Goal: Task Accomplishment & Management: Use online tool/utility

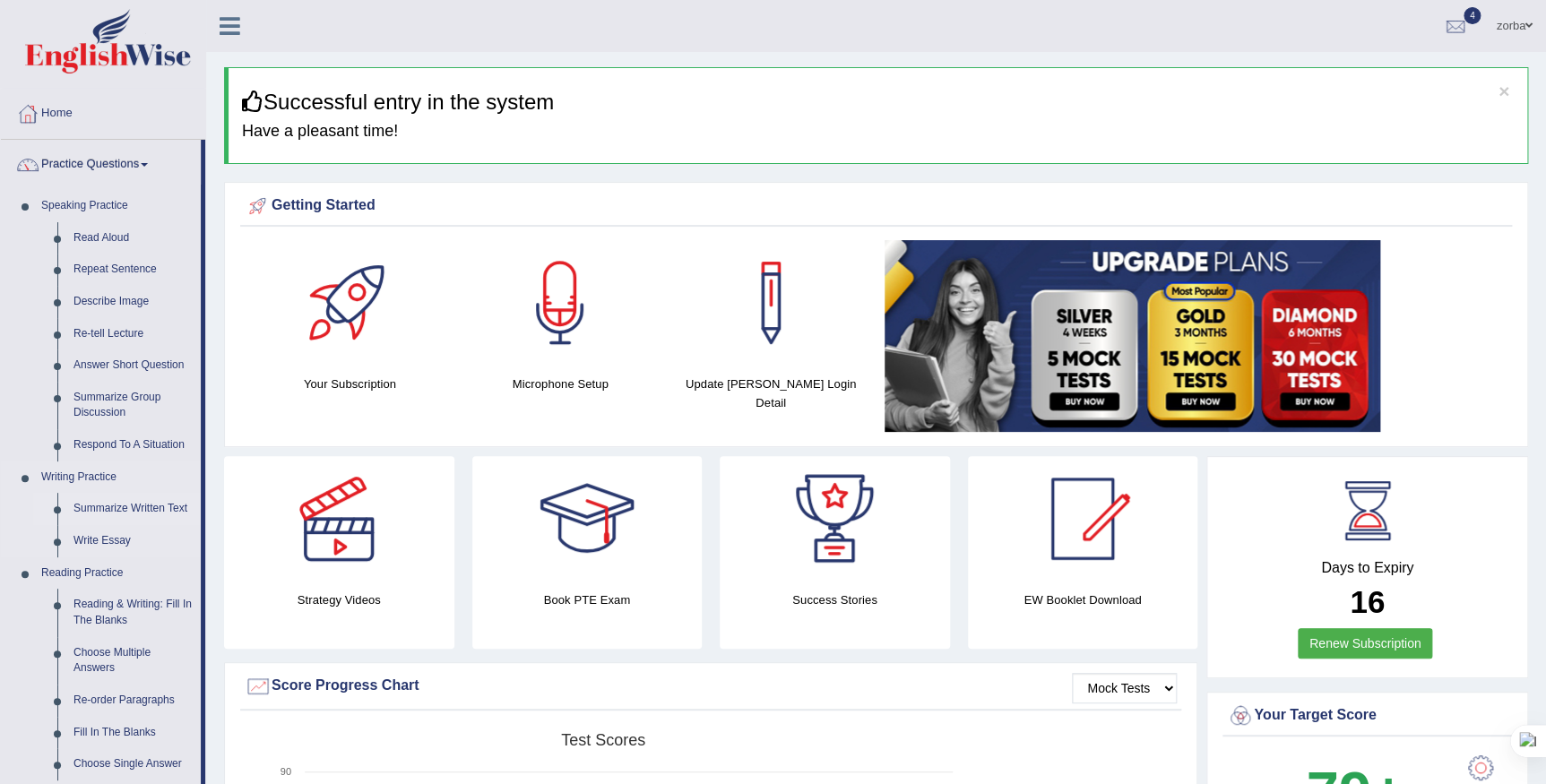
drag, startPoint x: 130, startPoint y: 512, endPoint x: 157, endPoint y: 501, distance: 29.2
click at [130, 512] on link "Summarize Written Text" at bounding box center [133, 508] width 135 height 32
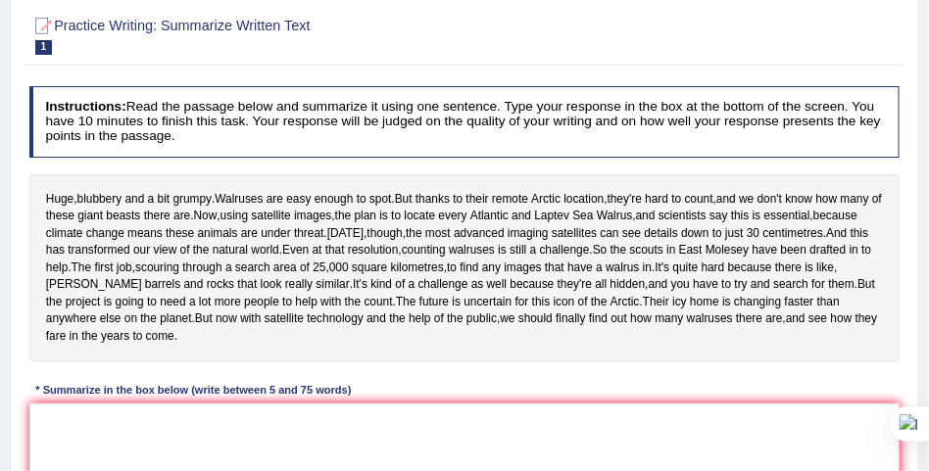
scroll to position [221, 0]
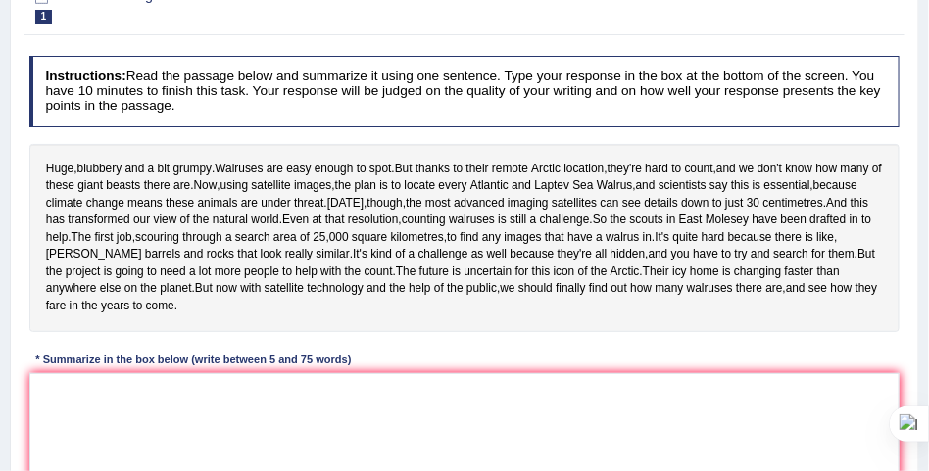
click at [492, 156] on div "Huge , blubbery and a bit grumpy . Walruses are easy enough to spot . But thank…" at bounding box center [464, 238] width 871 height 188
drag, startPoint x: 506, startPoint y: 355, endPoint x: 491, endPoint y: 358, distance: 15.0
click at [491, 332] on div "Huge , blubbery and a bit grumpy . Walruses are easy enough to spot . But thank…" at bounding box center [464, 238] width 871 height 188
click at [542, 315] on div "Huge , blubbery and a bit grumpy . Walruses are easy enough to spot . But thank…" at bounding box center [464, 238] width 871 height 188
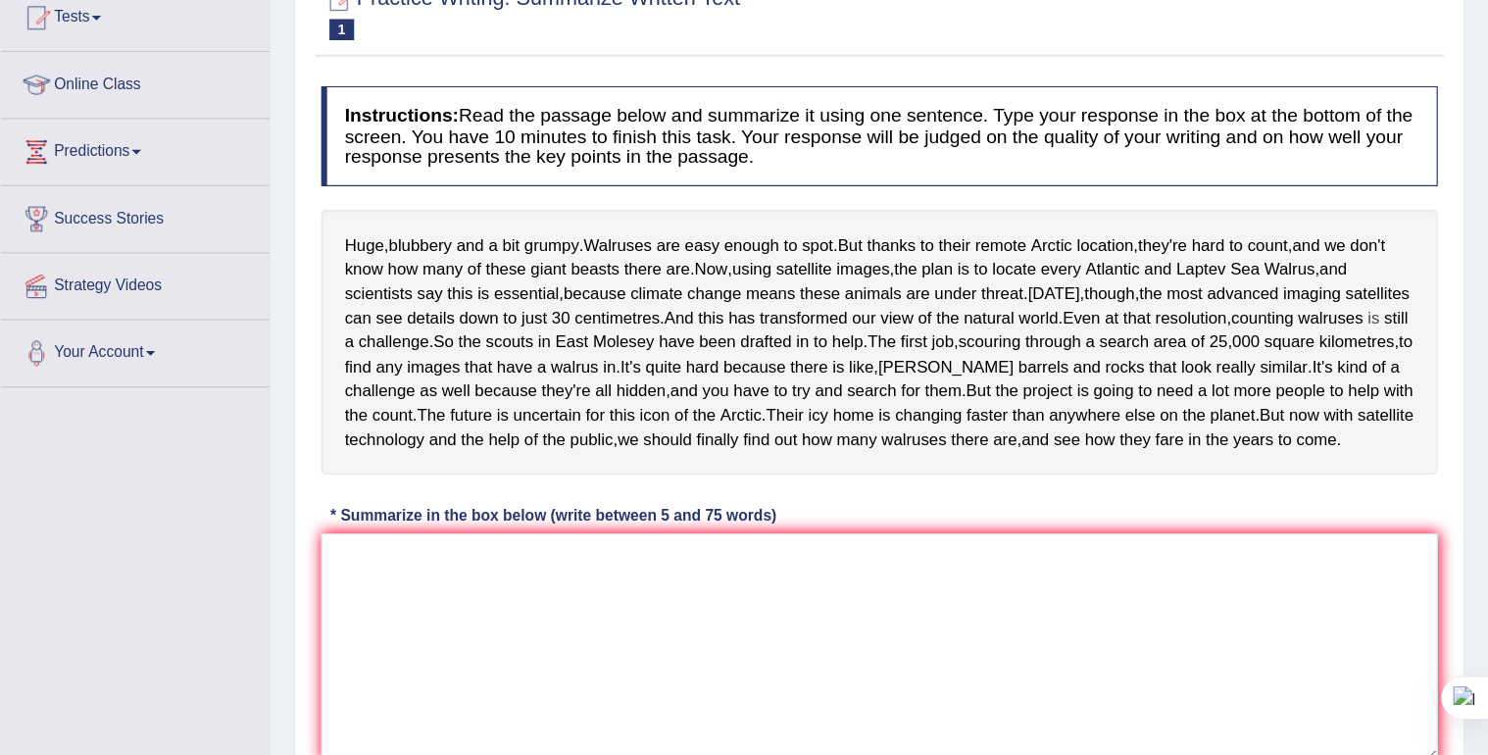
scroll to position [221, 0]
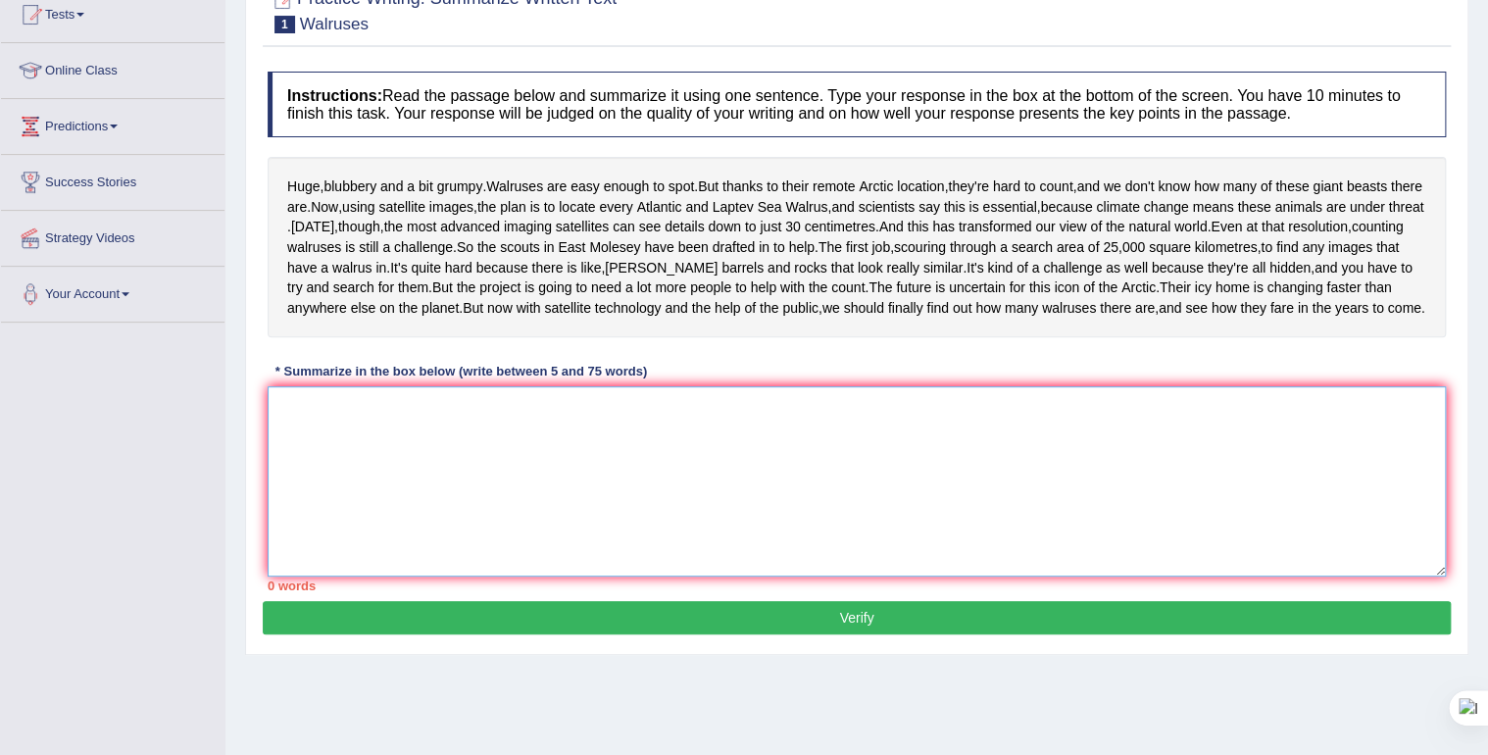
click at [592, 567] on textarea at bounding box center [857, 481] width 1178 height 190
click at [896, 576] on textarea at bounding box center [857, 481] width 1178 height 190
click at [488, 576] on textarea at bounding box center [857, 481] width 1178 height 190
click at [355, 502] on textarea at bounding box center [857, 481] width 1178 height 190
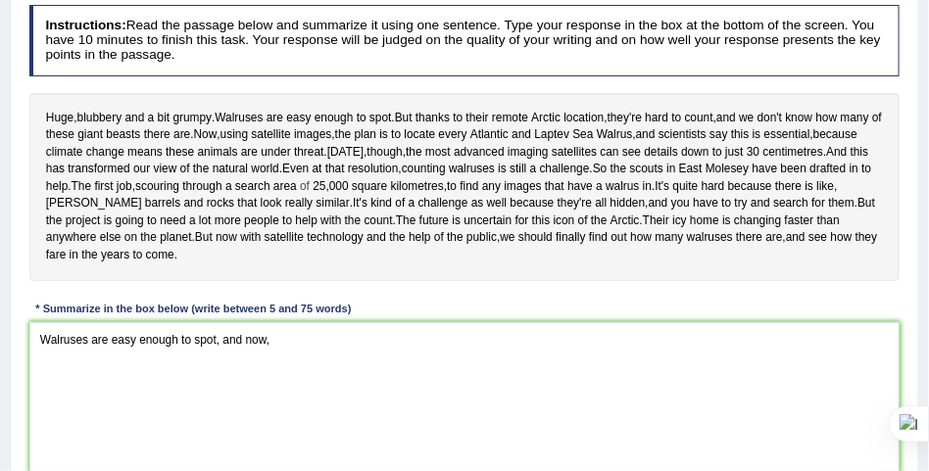
scroll to position [320, 0]
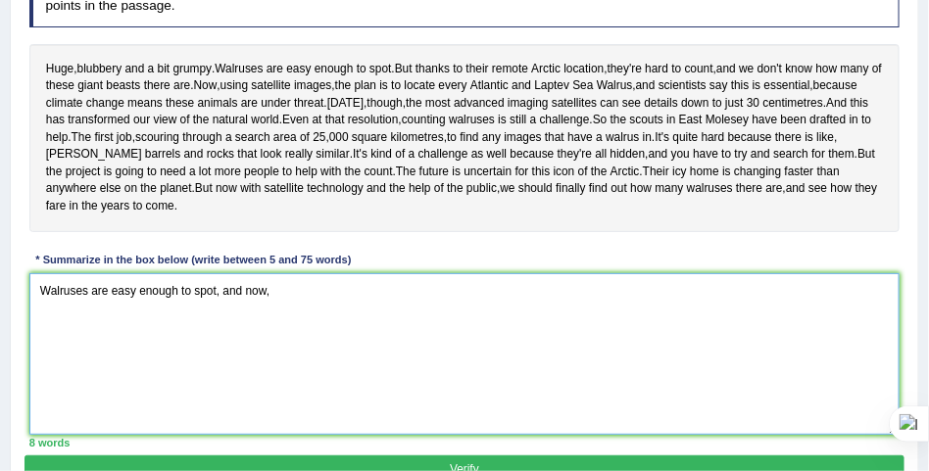
click at [280, 370] on textarea "Walruses are easy enough to spot, and now," at bounding box center [464, 354] width 871 height 162
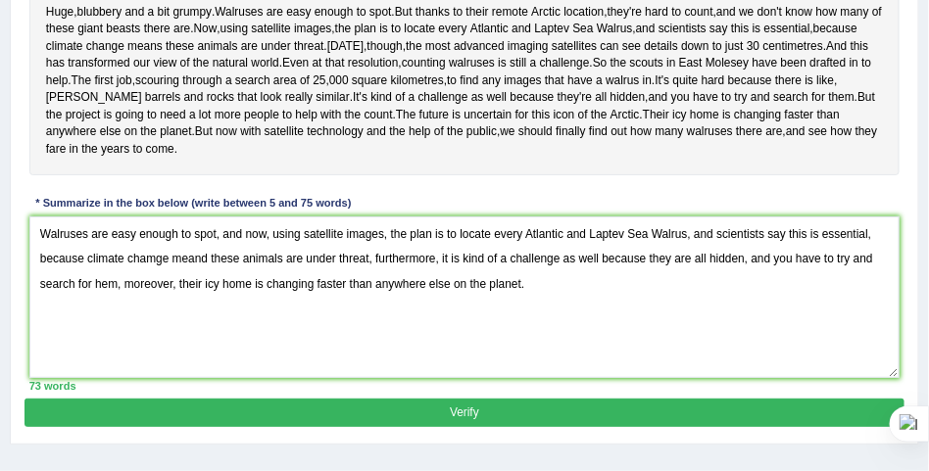
scroll to position [418, 0]
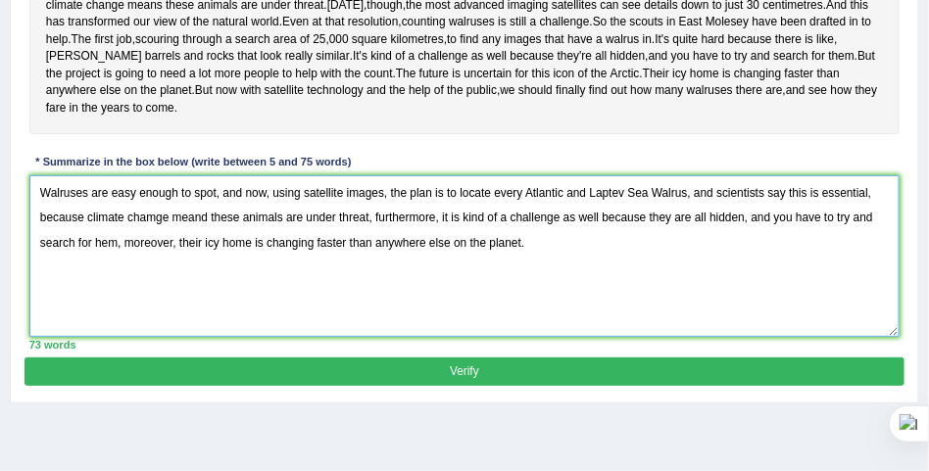
click at [37, 256] on textarea "Walruses are easy enough to spot, and now, using satellite images, the plan is …" at bounding box center [464, 256] width 871 height 162
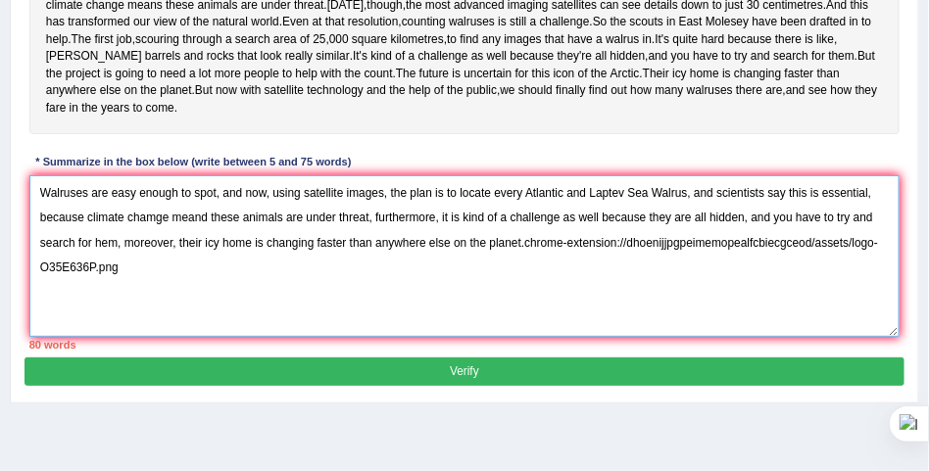
click at [863, 337] on textarea "Walruses are easy enough to spot, and now, using satellite images, the plan is …" at bounding box center [464, 256] width 871 height 162
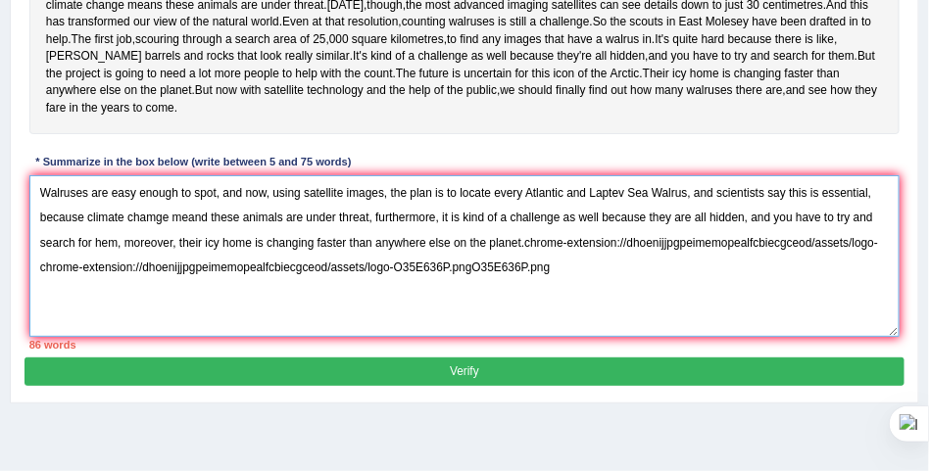
click at [656, 337] on textarea "Walruses are easy enough to spot, and now, using satellite images, the plan is …" at bounding box center [464, 256] width 871 height 162
drag, startPoint x: 574, startPoint y: 342, endPoint x: 620, endPoint y: 319, distance: 51.7
click at [620, 319] on textarea "Walruses are easy enough to spot, and now, using satellite images, the plan is …" at bounding box center [464, 256] width 871 height 162
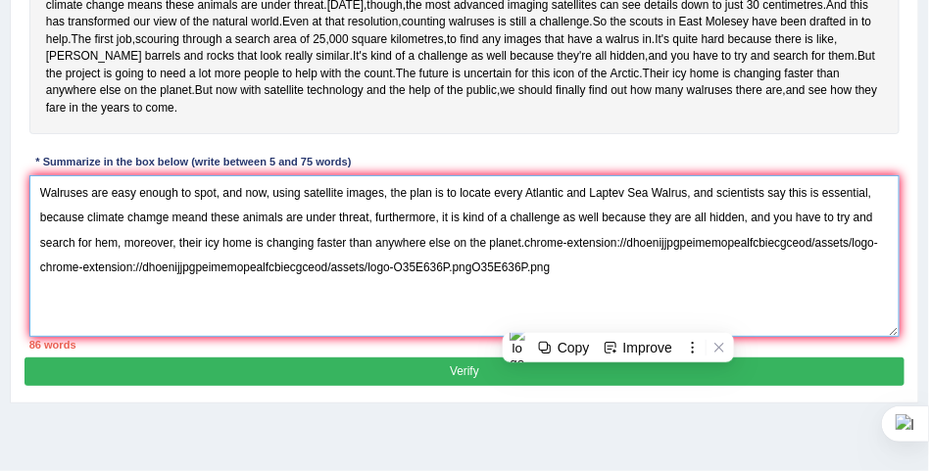
drag, startPoint x: 647, startPoint y: 373, endPoint x: 617, endPoint y: 376, distance: 29.5
click at [646, 337] on textarea "Walruses are easy enough to spot, and now, using satellite images, the plan is …" at bounding box center [464, 256] width 871 height 162
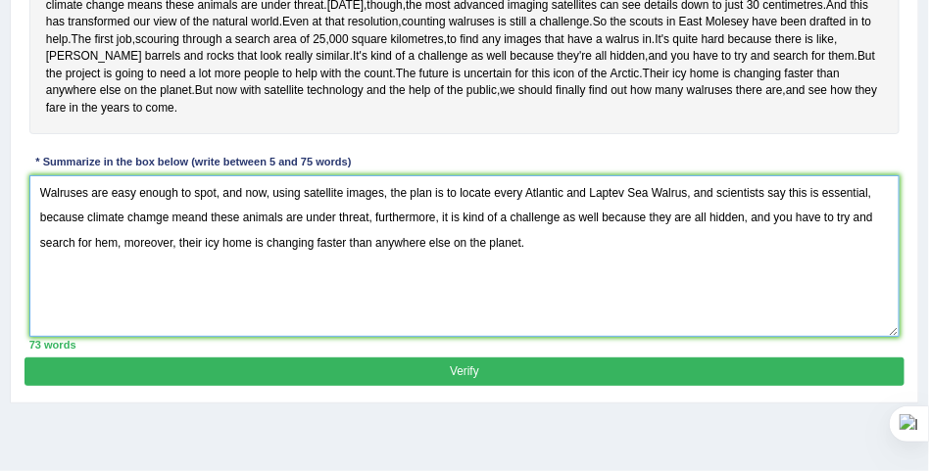
click at [448, 337] on textarea "Walruses are easy enough to spot, and now, using satellite images, the plan is …" at bounding box center [464, 256] width 871 height 162
click at [96, 311] on textarea "Walruses are easy enough to spot, and now, using satellite images, the plan is …" at bounding box center [464, 256] width 871 height 162
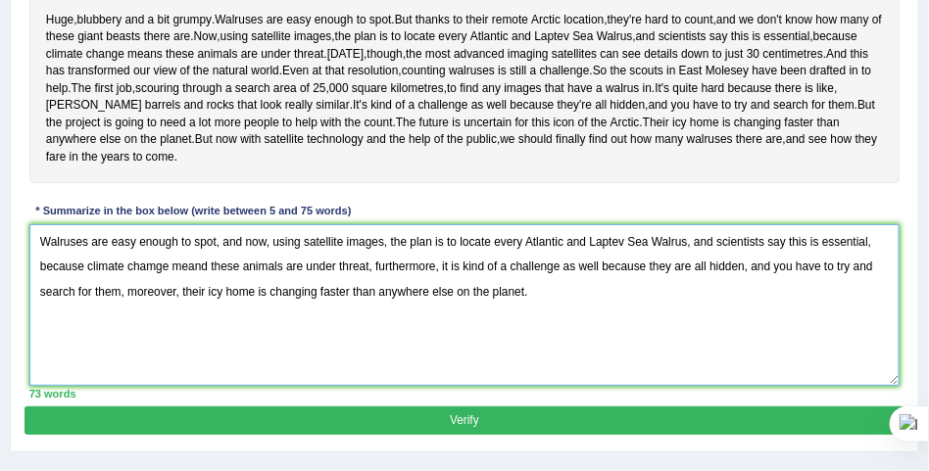
scroll to position [320, 0]
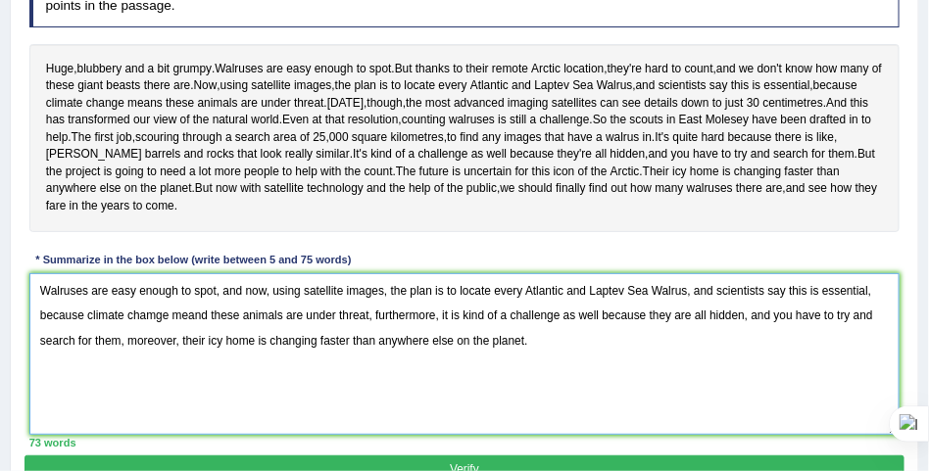
click at [88, 359] on textarea "Walruses are easy enough to spot, and now, using satellite images, the plan is …" at bounding box center [464, 354] width 871 height 162
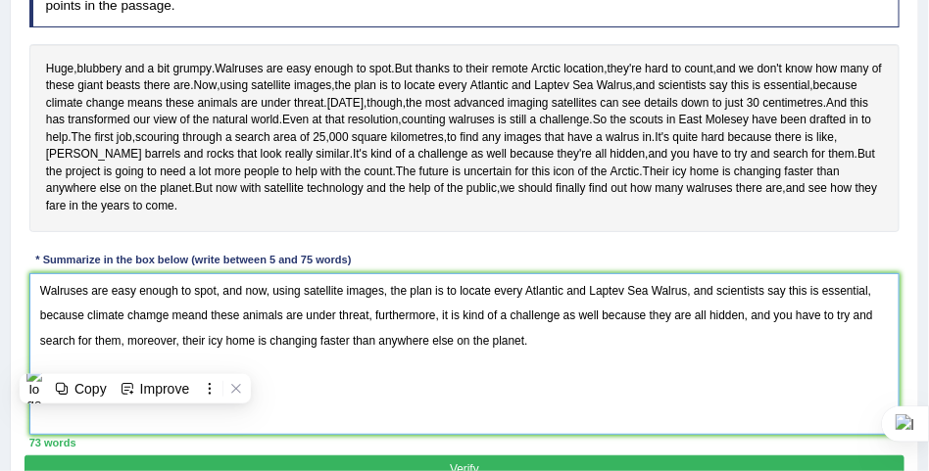
drag, startPoint x: 110, startPoint y: 363, endPoint x: 158, endPoint y: 365, distance: 48.1
click at [158, 365] on textarea "Walruses are easy enough to spot, and now, using satellite images, the plan is …" at bounding box center [464, 354] width 871 height 162
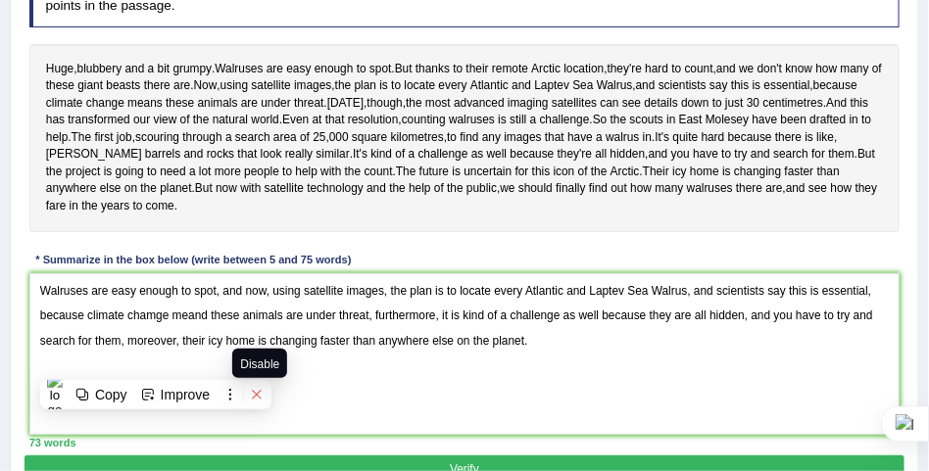
click at [264, 397] on icon at bounding box center [257, 395] width 14 height 14
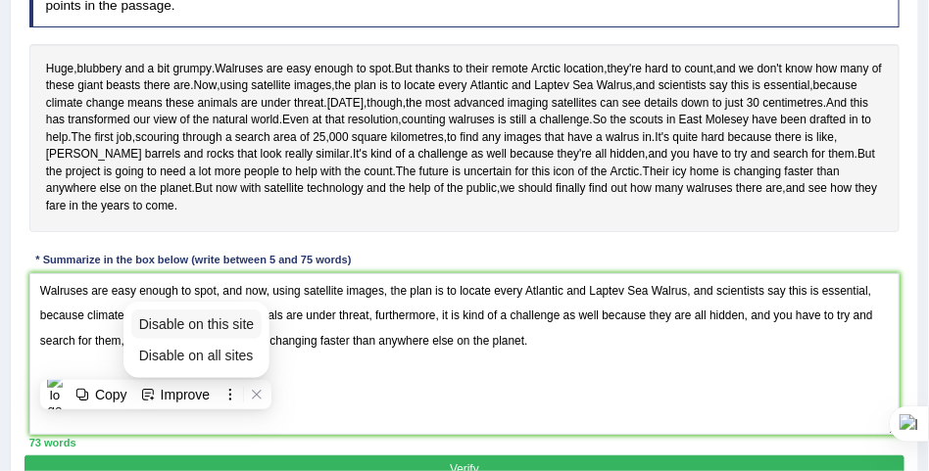
click at [228, 327] on span "Disable on this site" at bounding box center [197, 325] width 116 height 16
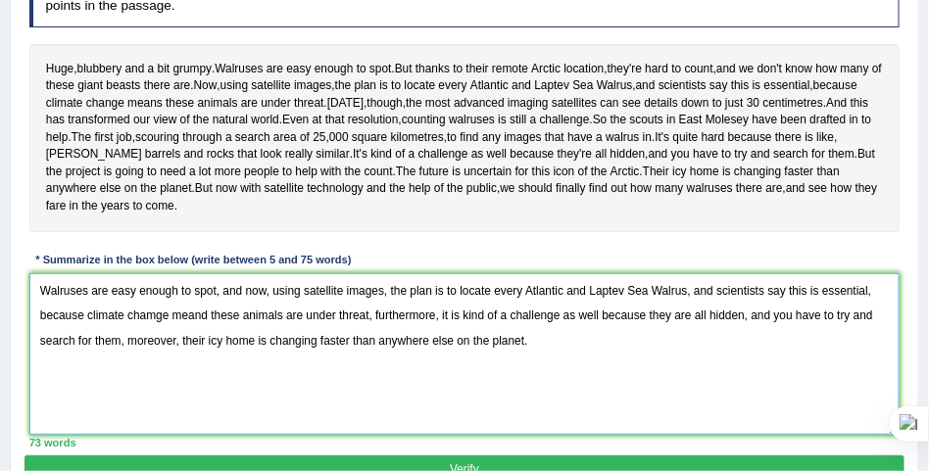
click at [149, 385] on textarea "Walruses are easy enough to spot, and now, using satellite images, the plan is …" at bounding box center [464, 354] width 871 height 162
click at [198, 384] on textarea "Walruses are easy enough to spot, and now, using satellite images, the plan is …" at bounding box center [464, 354] width 871 height 162
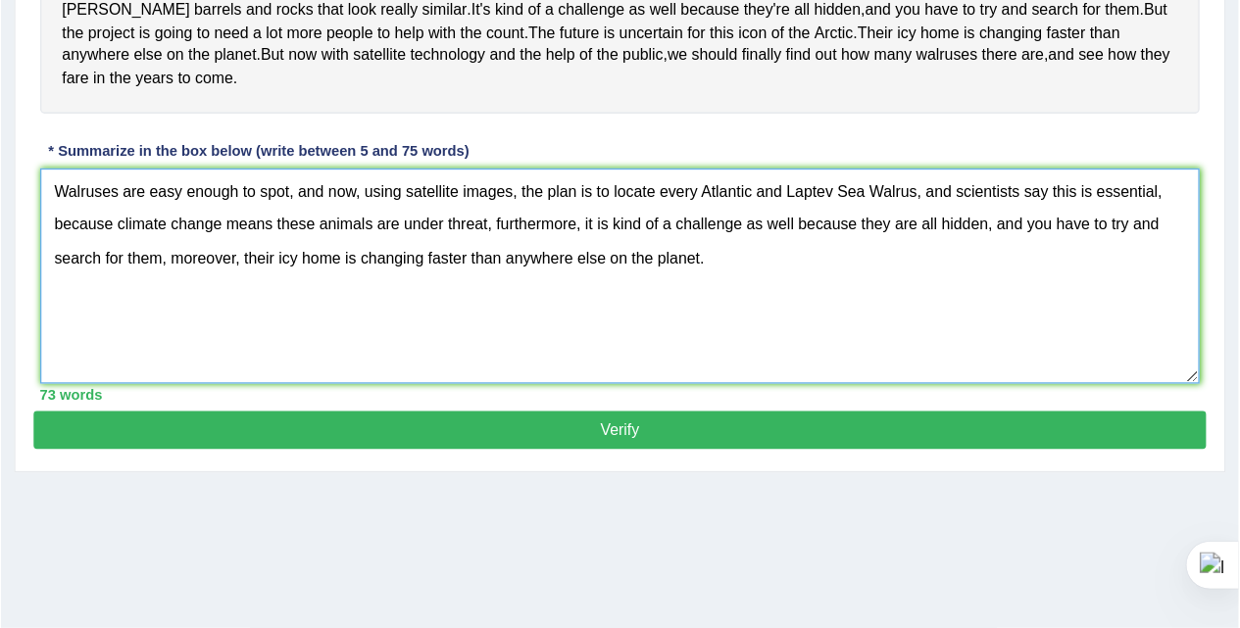
scroll to position [467, 0]
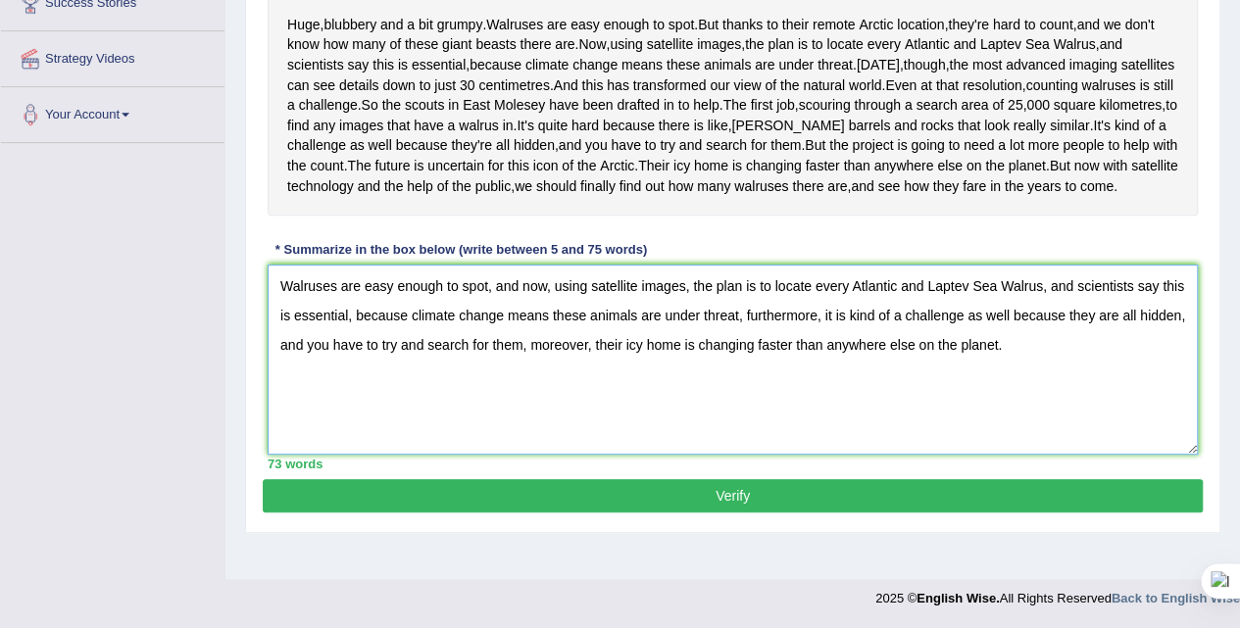
type textarea "Walruses are easy enough to spot, and now, using satellite images, the plan is …"
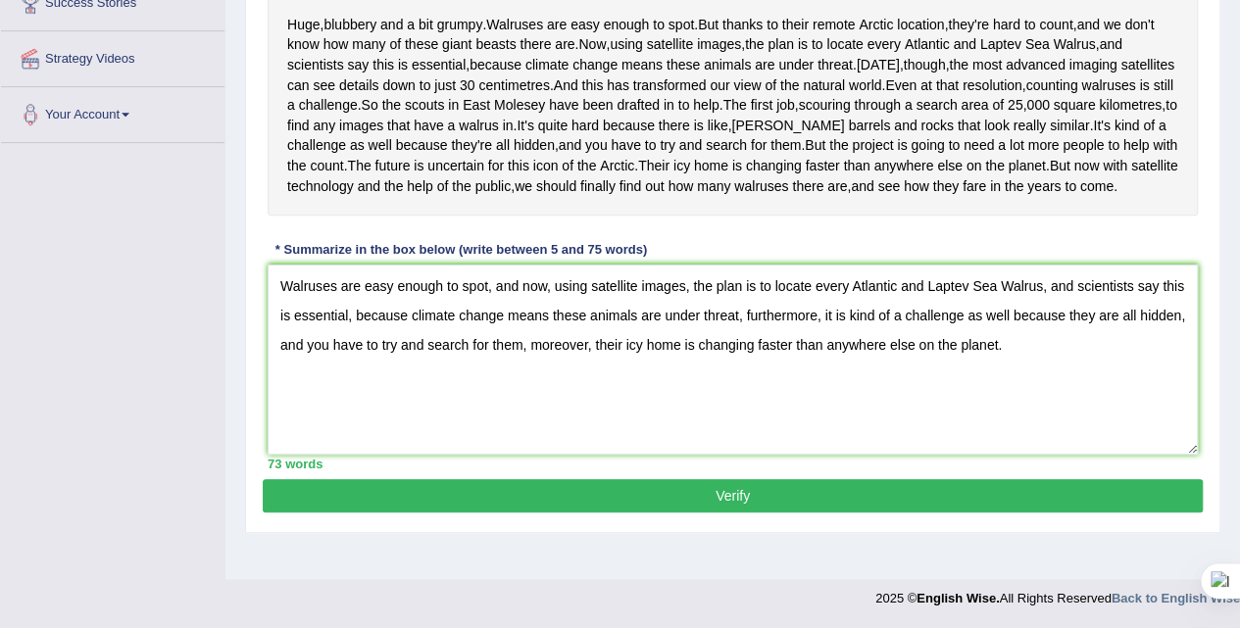
click at [712, 513] on button "Verify" at bounding box center [733, 495] width 940 height 33
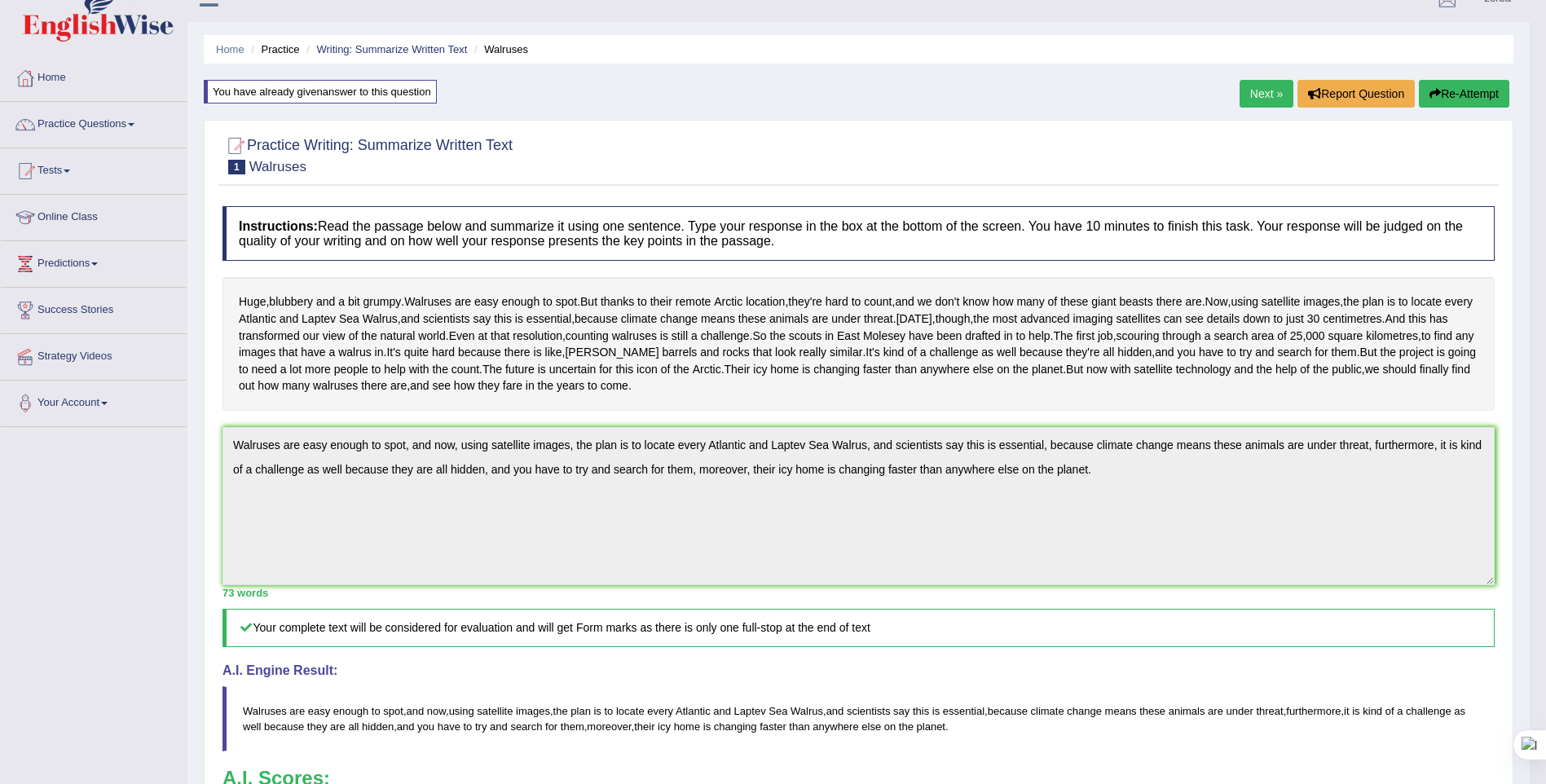
scroll to position [0, 0]
